Goal: Navigation & Orientation: Find specific page/section

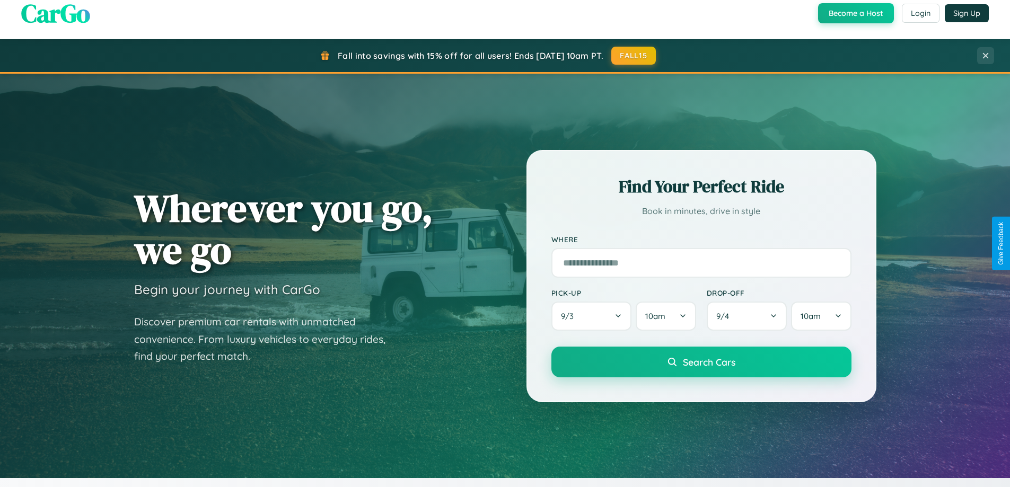
scroll to position [1242, 0]
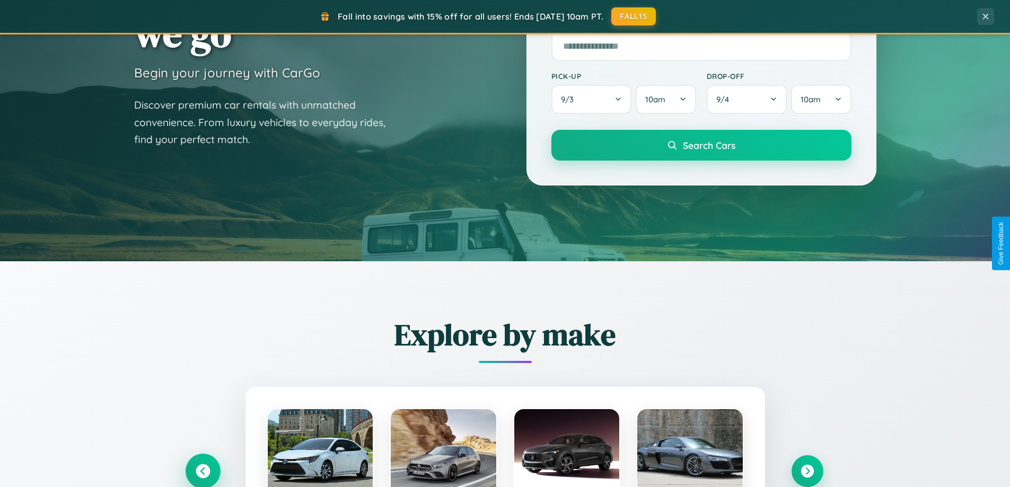
click at [203, 470] on icon at bounding box center [202, 471] width 17 height 17
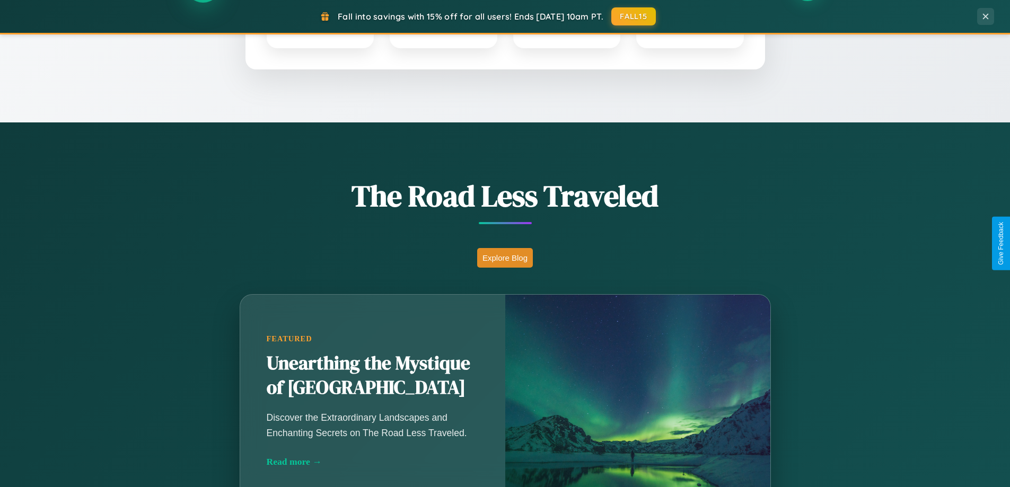
scroll to position [730, 0]
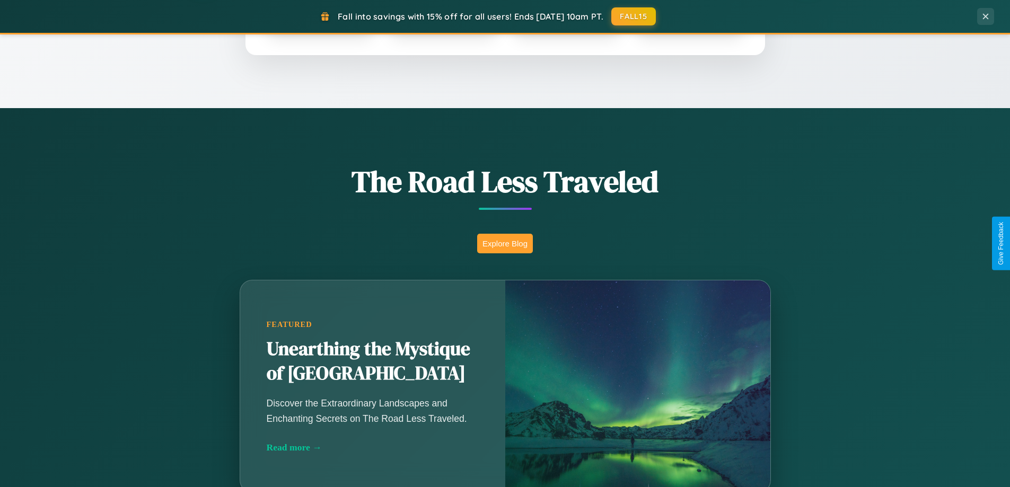
click at [505, 243] on button "Explore Blog" at bounding box center [505, 244] width 56 height 20
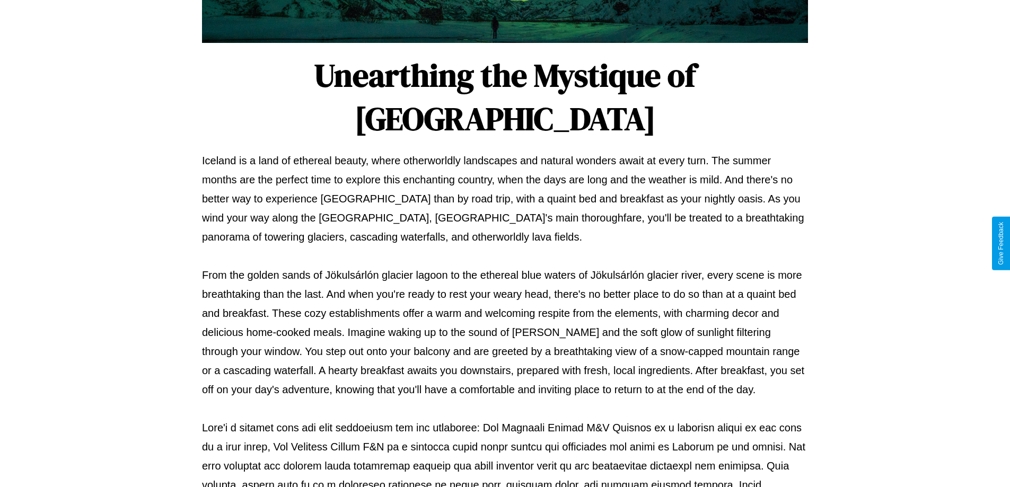
scroll to position [343, 0]
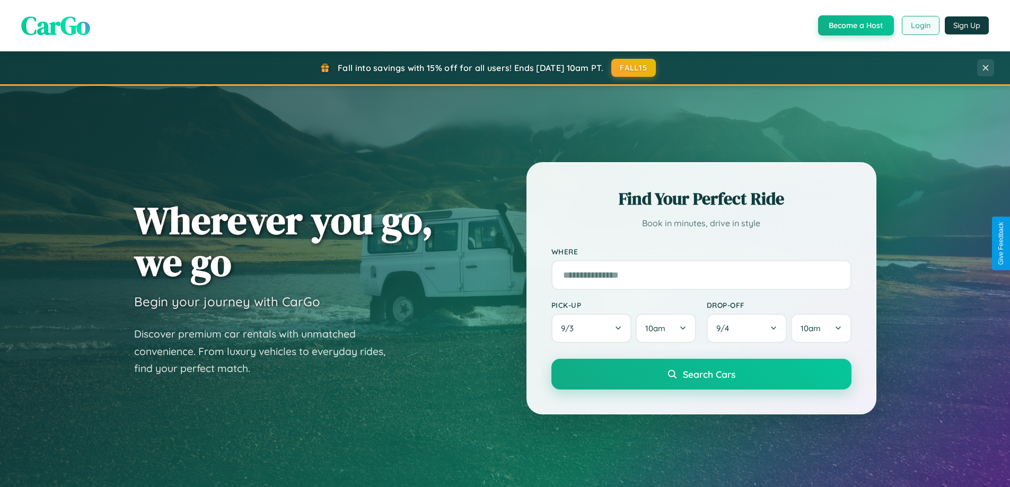
click at [920, 25] on button "Login" at bounding box center [921, 25] width 38 height 19
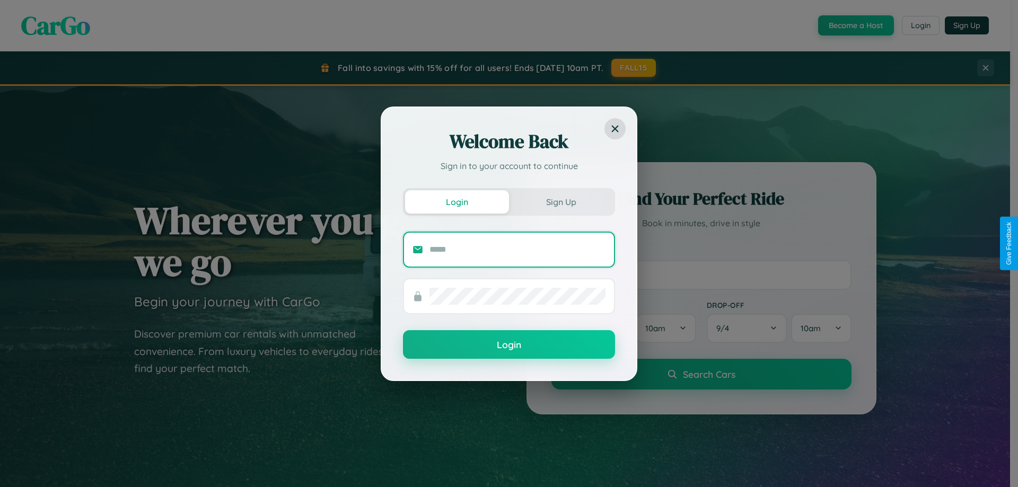
click at [517, 249] on input "text" at bounding box center [517, 249] width 176 height 17
type input "**********"
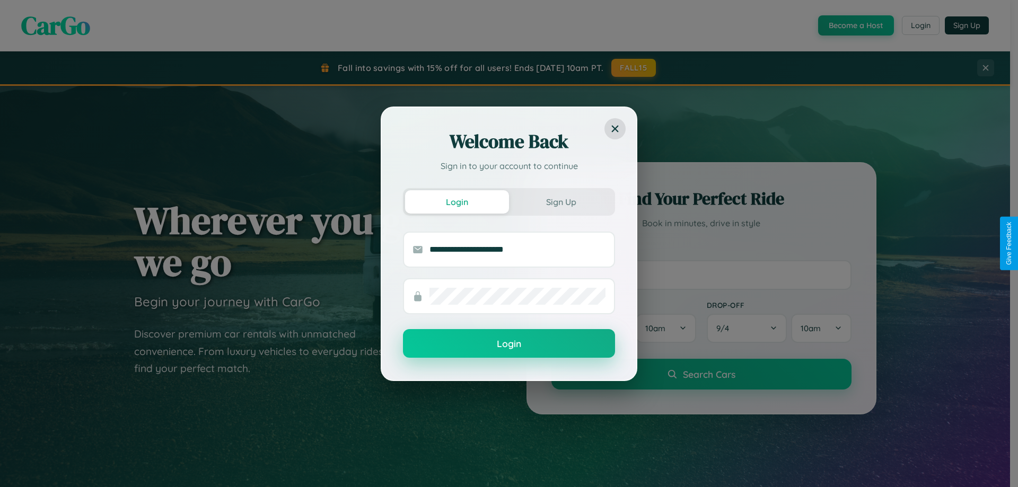
click at [509, 344] on button "Login" at bounding box center [509, 343] width 212 height 29
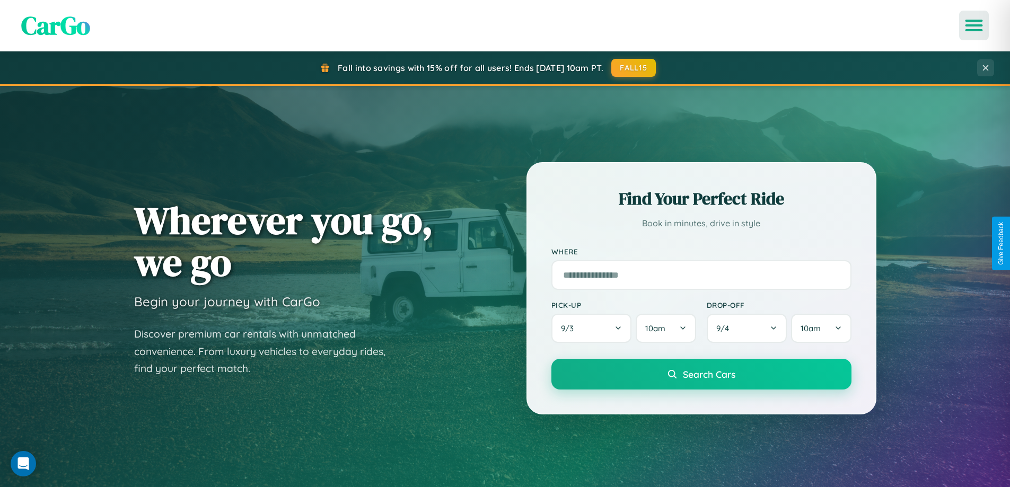
click at [974, 25] on icon "Open menu" at bounding box center [973, 26] width 15 height 10
